Goal: Information Seeking & Learning: Understand process/instructions

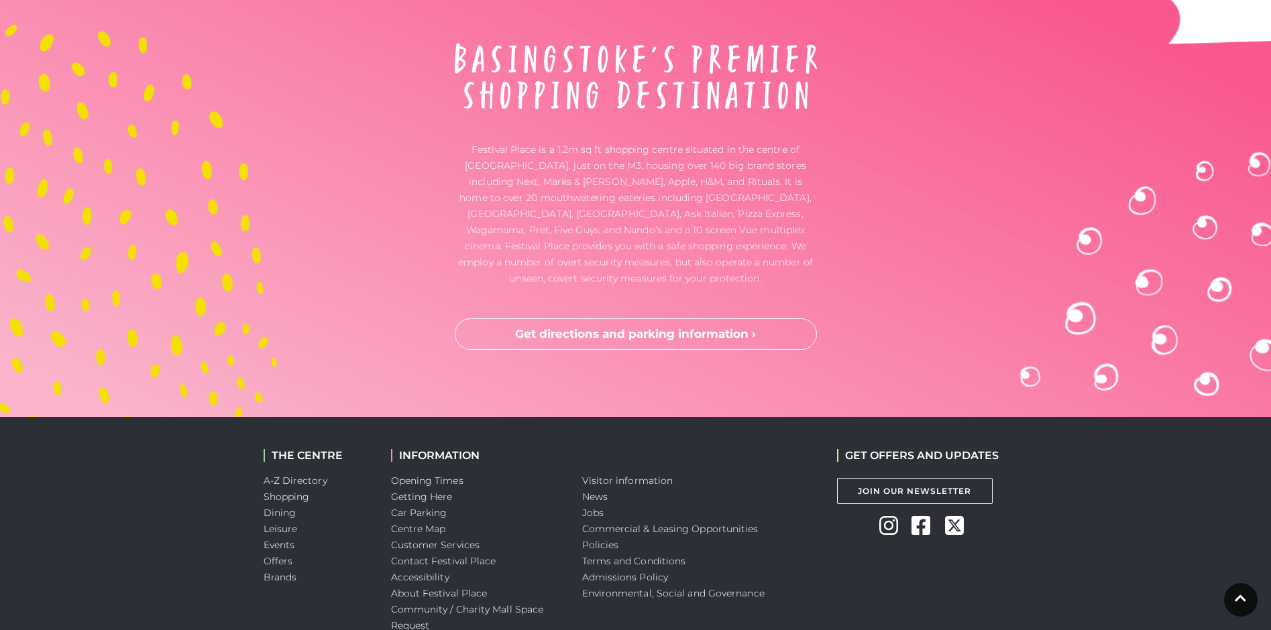
scroll to position [3511, 0]
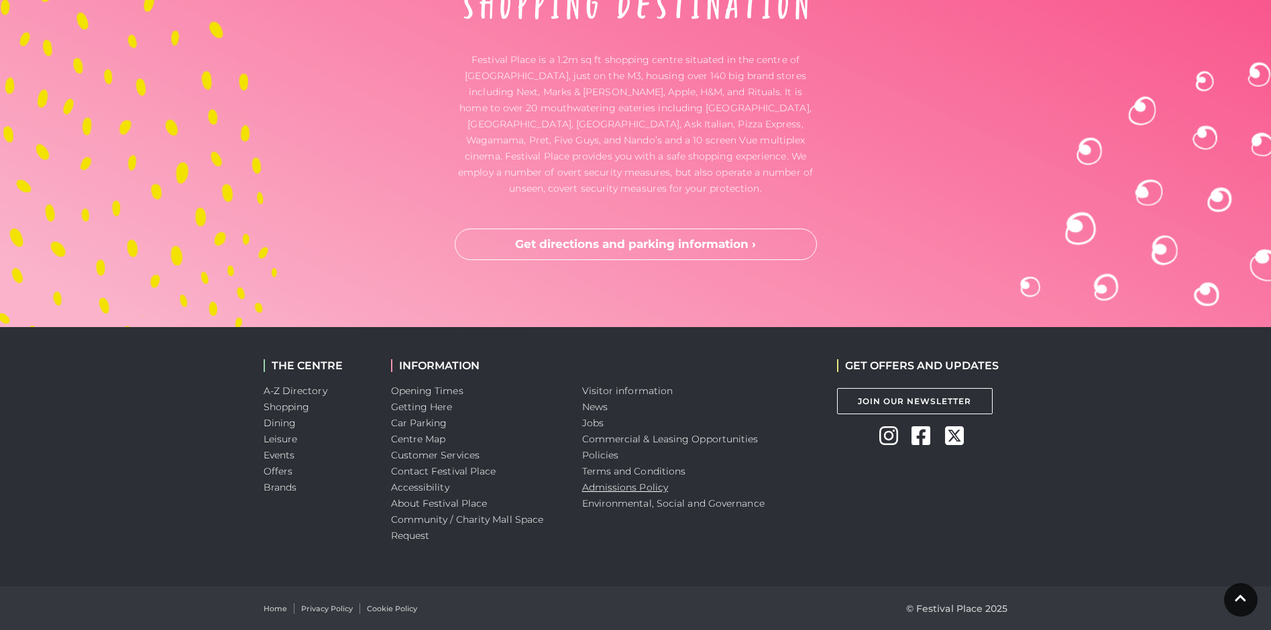
click at [642, 484] on link "Admissions Policy" at bounding box center [625, 488] width 87 height 12
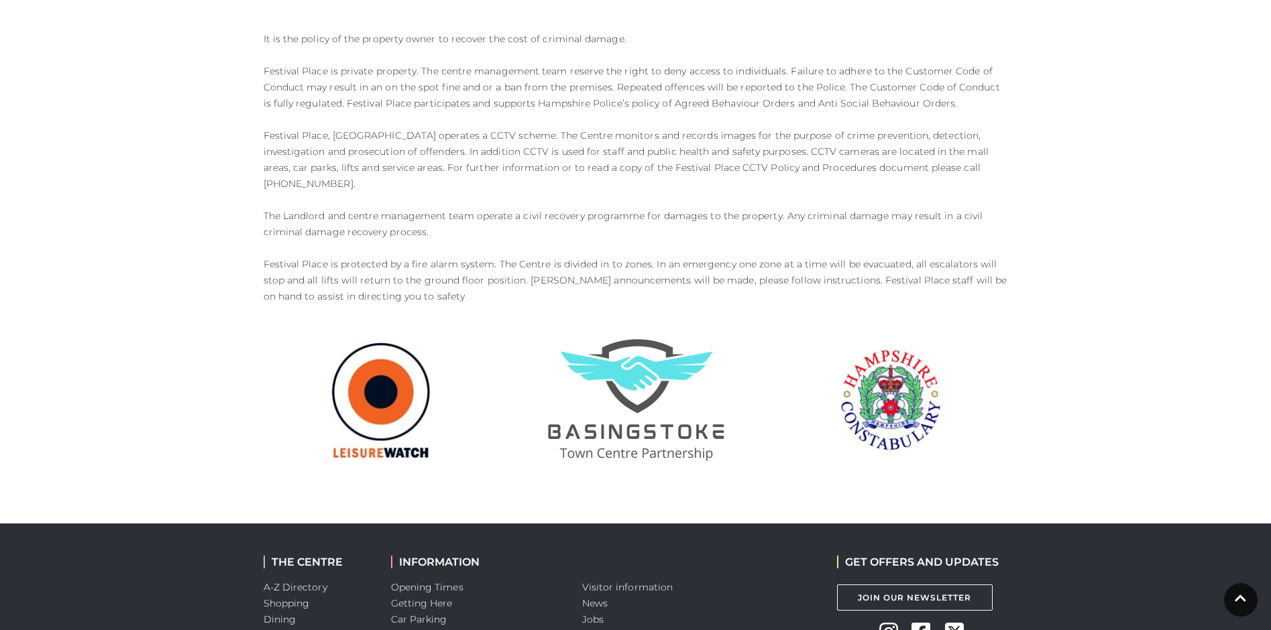
scroll to position [1207, 0]
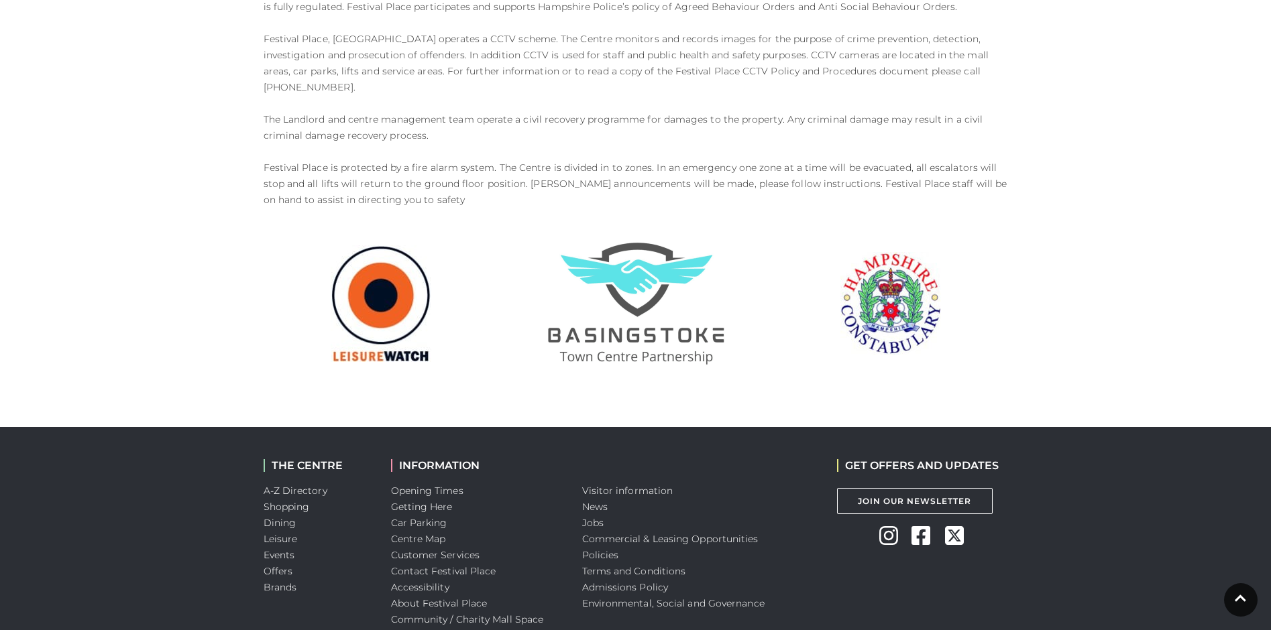
click at [892, 270] on img at bounding box center [890, 303] width 101 height 103
drag, startPoint x: 623, startPoint y: 244, endPoint x: 423, endPoint y: 313, distance: 211.9
click at [423, 313] on div at bounding box center [636, 303] width 765 height 127
drag, startPoint x: 379, startPoint y: 289, endPoint x: 306, endPoint y: 369, distance: 108.2
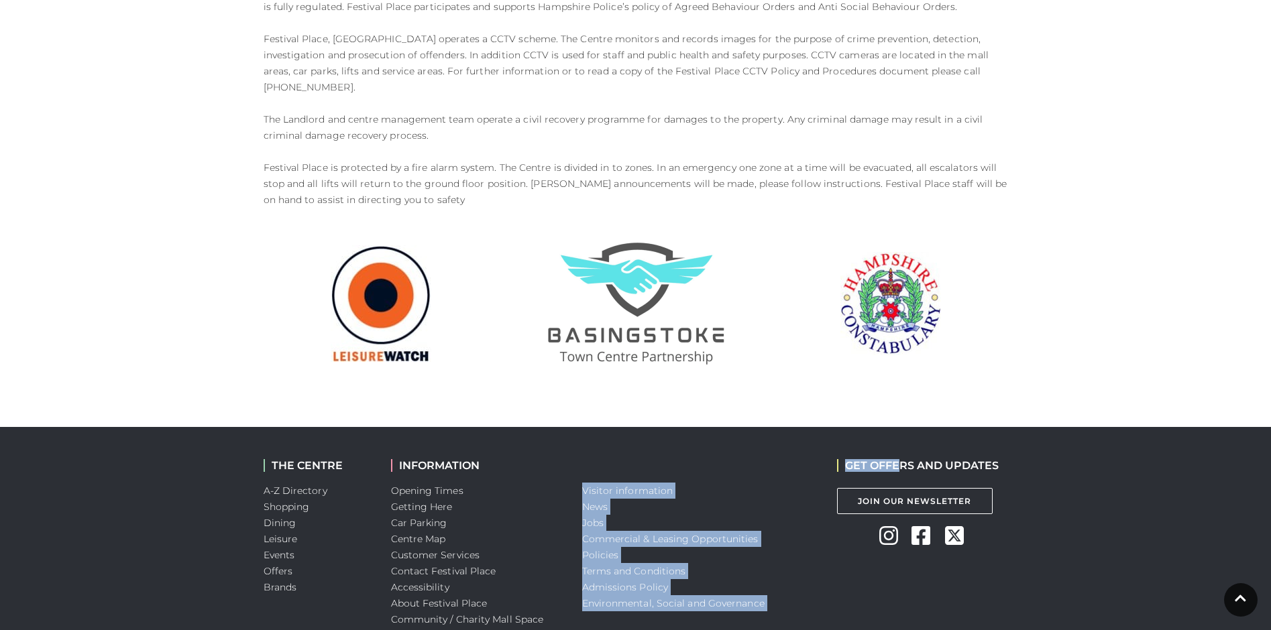
drag, startPoint x: 898, startPoint y: 429, endPoint x: 814, endPoint y: 429, distance: 83.8
click at [814, 429] on div "THE CENTRE A-Z Directory Shopping Dining Leisure Events Offers Brands INFORMATI…" at bounding box center [636, 557] width 765 height 260
drag, startPoint x: 814, startPoint y: 429, endPoint x: 734, endPoint y: 454, distance: 84.4
click at [734, 483] on li "Visitor information" at bounding box center [699, 491] width 235 height 16
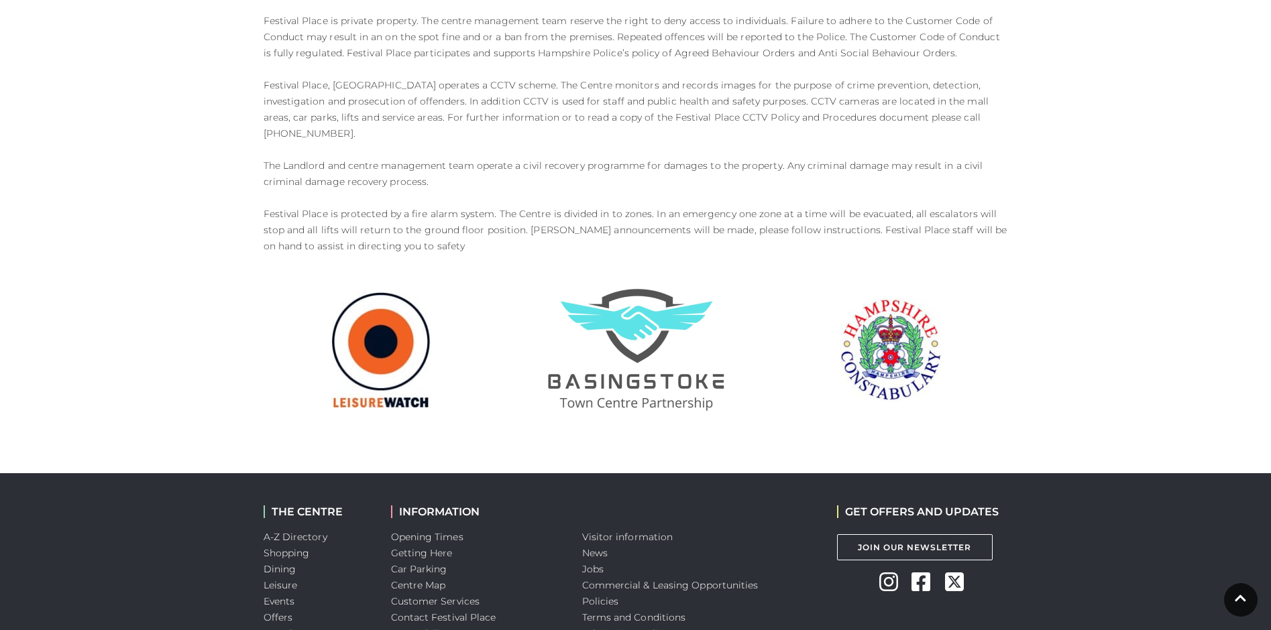
scroll to position [1140, 0]
